Goal: Information Seeking & Learning: Learn about a topic

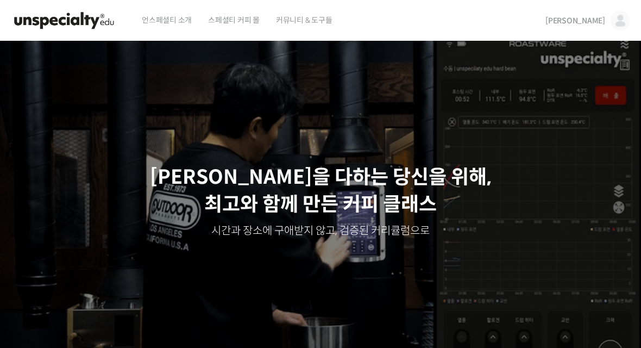
click at [613, 20] on img at bounding box center [620, 21] width 20 height 20
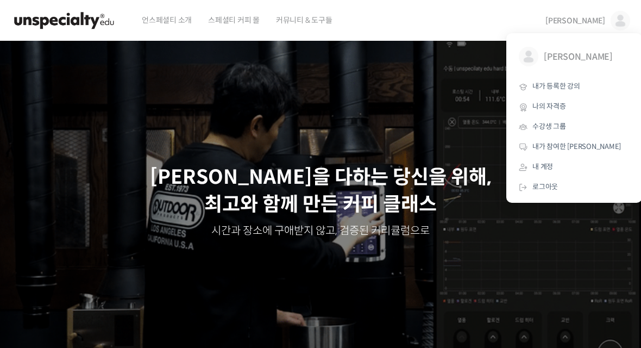
click at [581, 90] on link "내가 등록한 강의" at bounding box center [573, 87] width 127 height 20
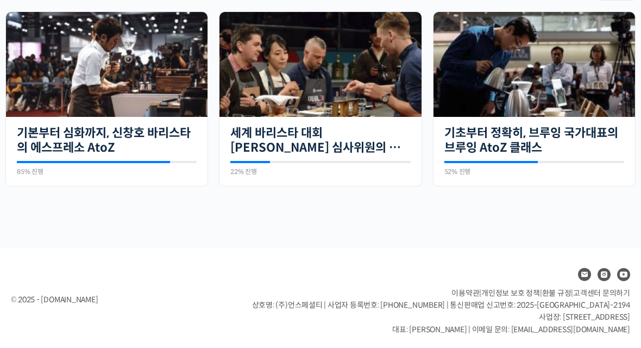
scroll to position [267, 0]
click at [578, 136] on link "기초부터 정확히, 브루잉 국가대표의 브루잉 AtoZ 클래스" at bounding box center [534, 140] width 180 height 30
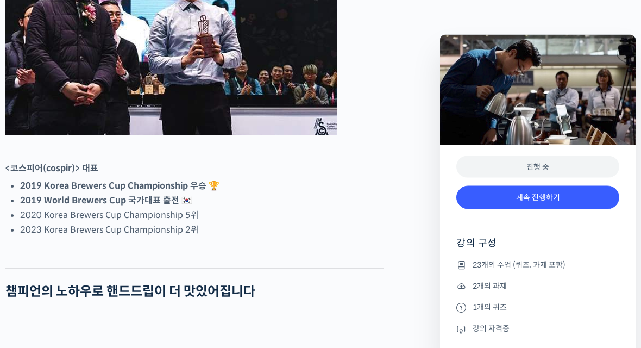
scroll to position [556, 0]
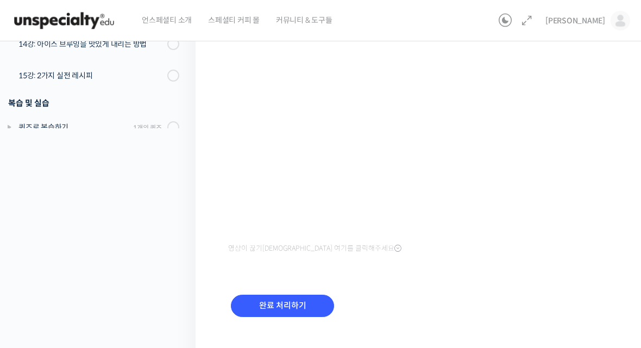
scroll to position [210, 0]
